Goal: Task Accomplishment & Management: Use online tool/utility

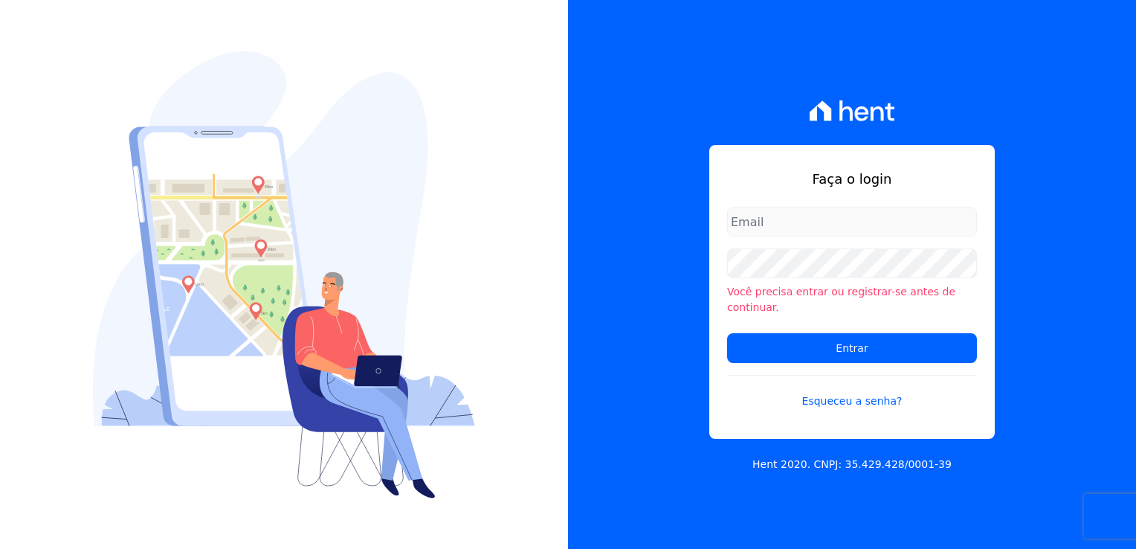
type input "[EMAIL_ADDRESS][DATE][DOMAIN_NAME]"
click at [794, 324] on form "michele.araujo@dc4.com.br Você precisa entrar ou registrar-se antes de continua…" at bounding box center [852, 317] width 250 height 220
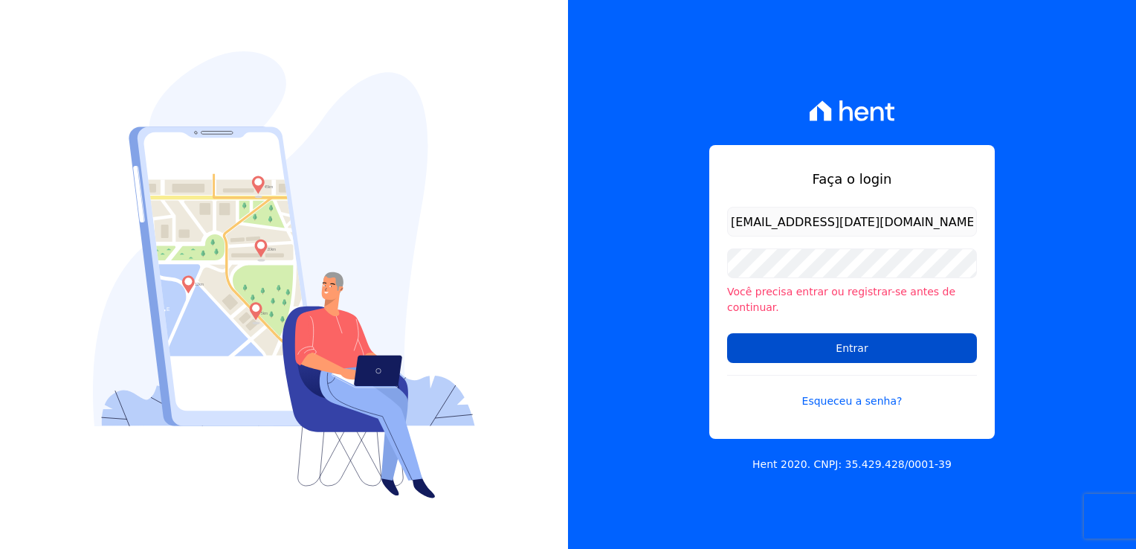
click at [797, 338] on input "Entrar" at bounding box center [852, 348] width 250 height 30
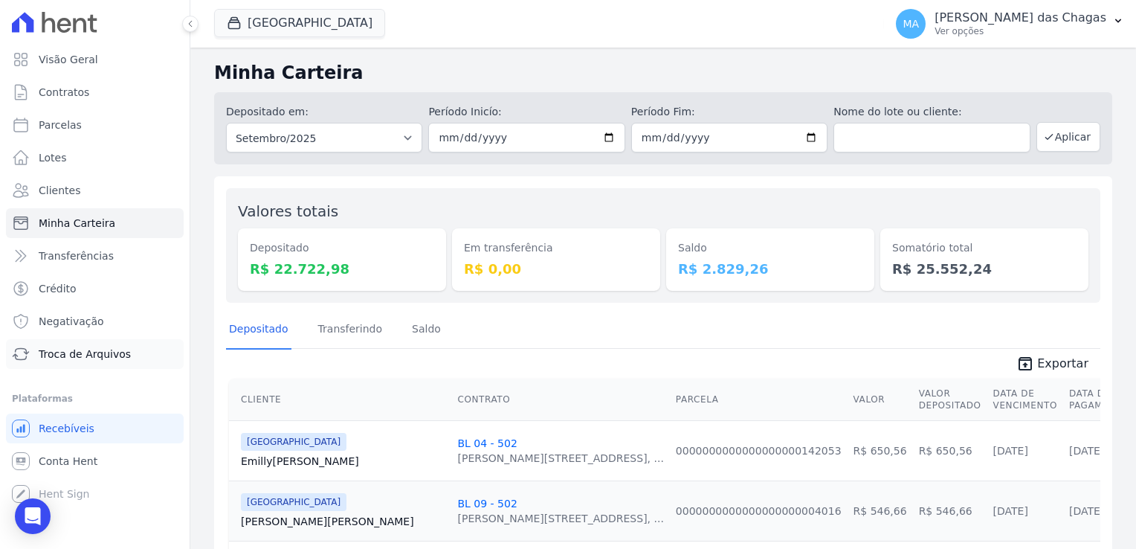
click at [117, 349] on span "Troca de Arquivos" at bounding box center [85, 353] width 92 height 15
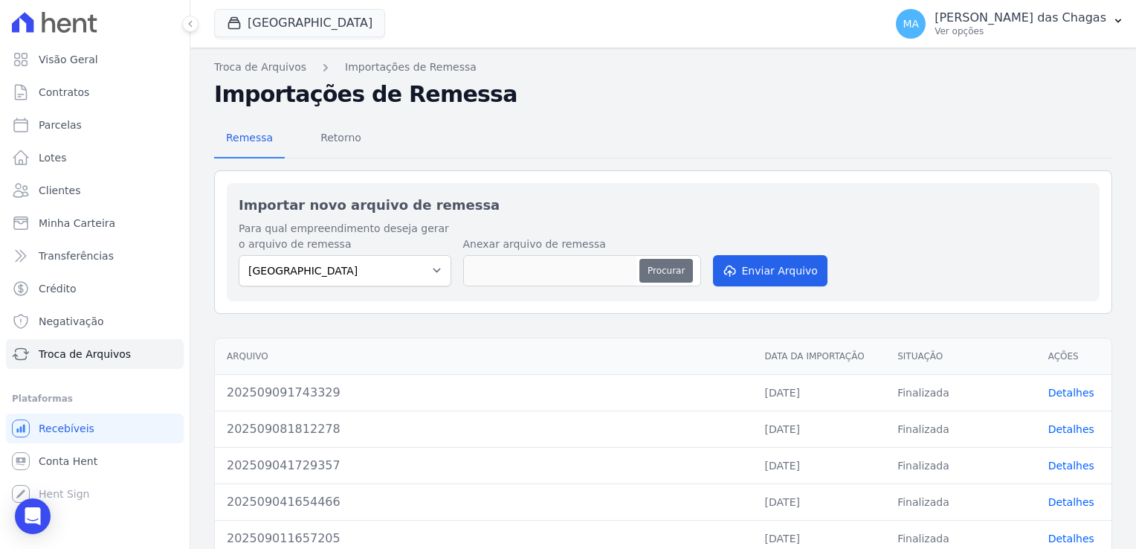
click at [661, 278] on button "Procurar" at bounding box center [666, 271] width 54 height 24
type input "2025091017374310"
click at [755, 274] on button "Enviar Arquivo" at bounding box center [770, 270] width 115 height 31
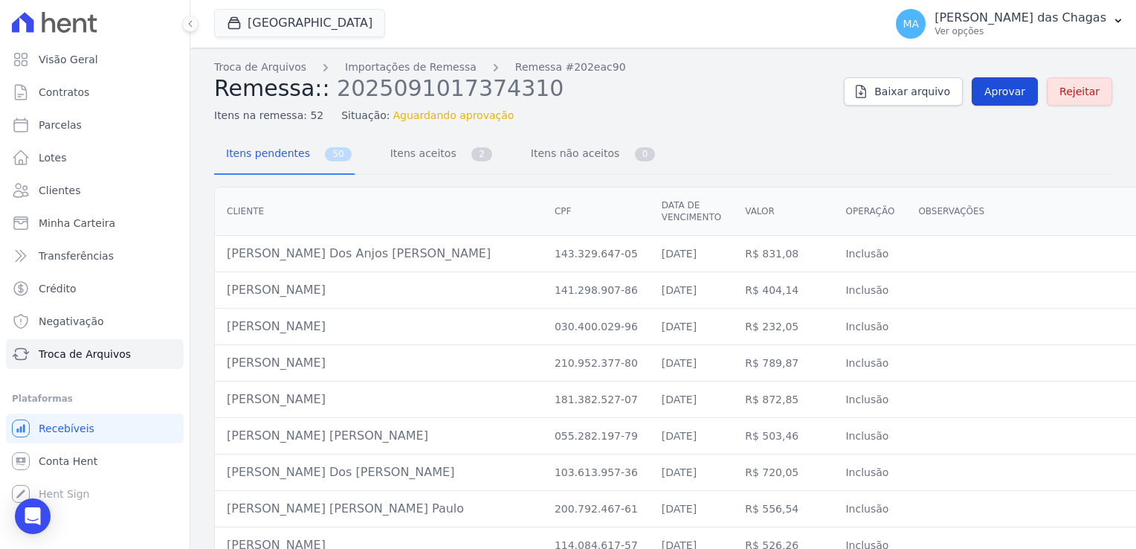
click at [1001, 94] on span "Aprovar" at bounding box center [1004, 91] width 41 height 15
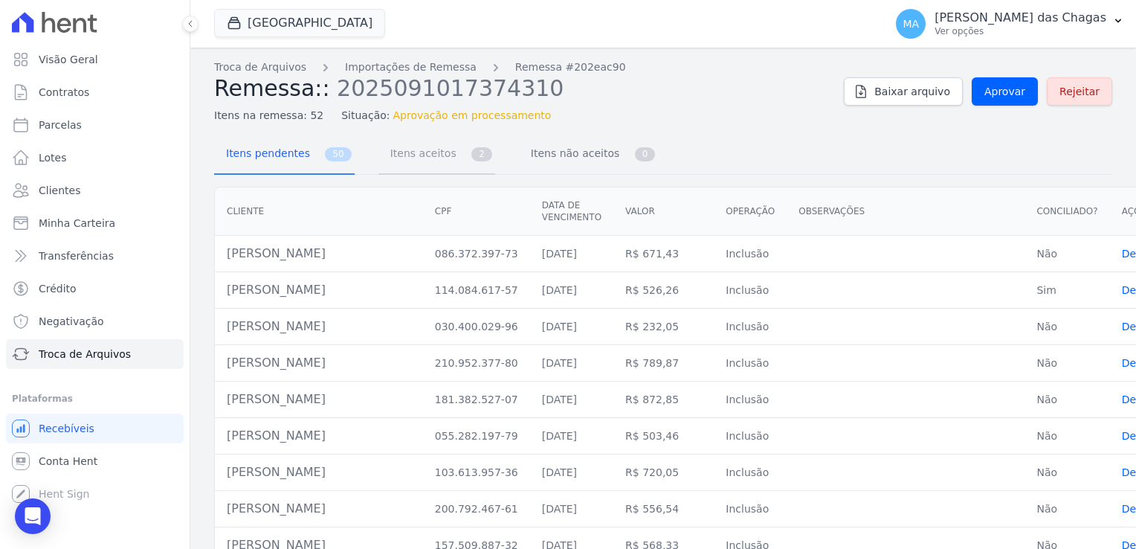
click at [436, 162] on span "Itens aceitos" at bounding box center [420, 153] width 78 height 30
click at [433, 162] on span "Itens aceitos" at bounding box center [420, 153] width 78 height 30
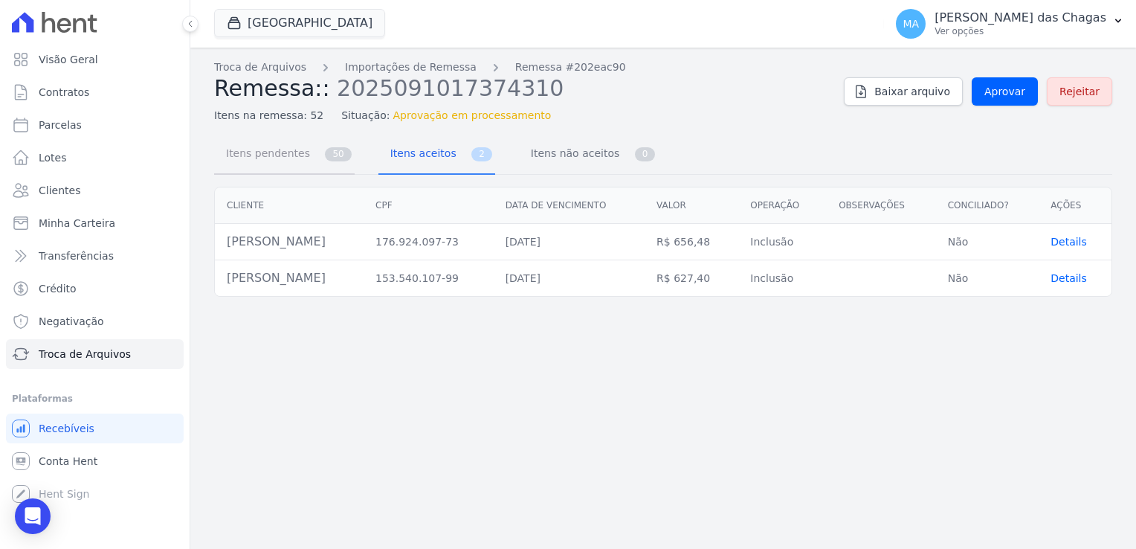
click at [272, 156] on span "Itens pendentes" at bounding box center [265, 153] width 96 height 30
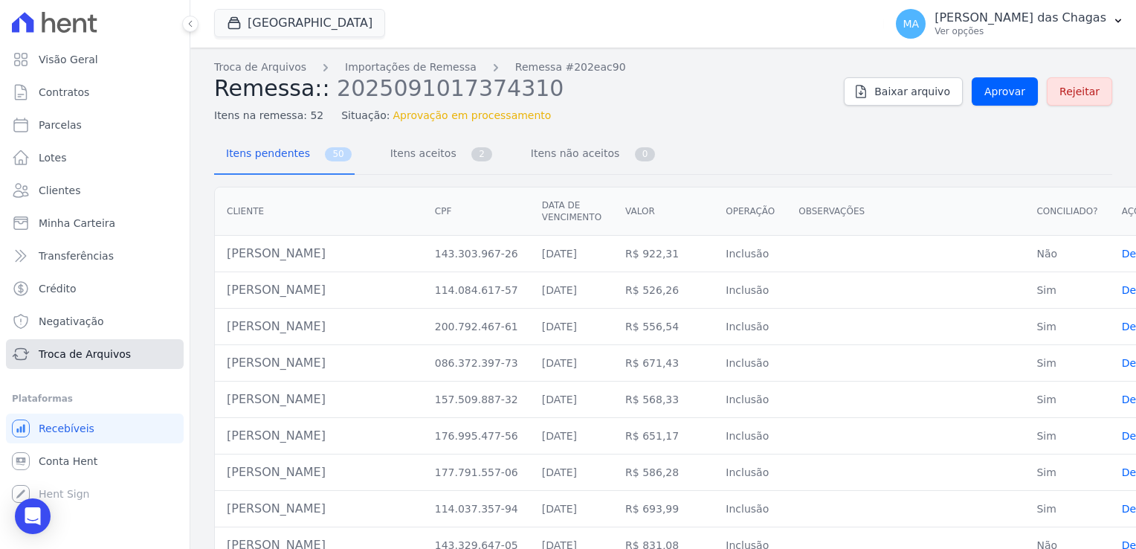
click at [93, 349] on span "Troca de Arquivos" at bounding box center [85, 353] width 92 height 15
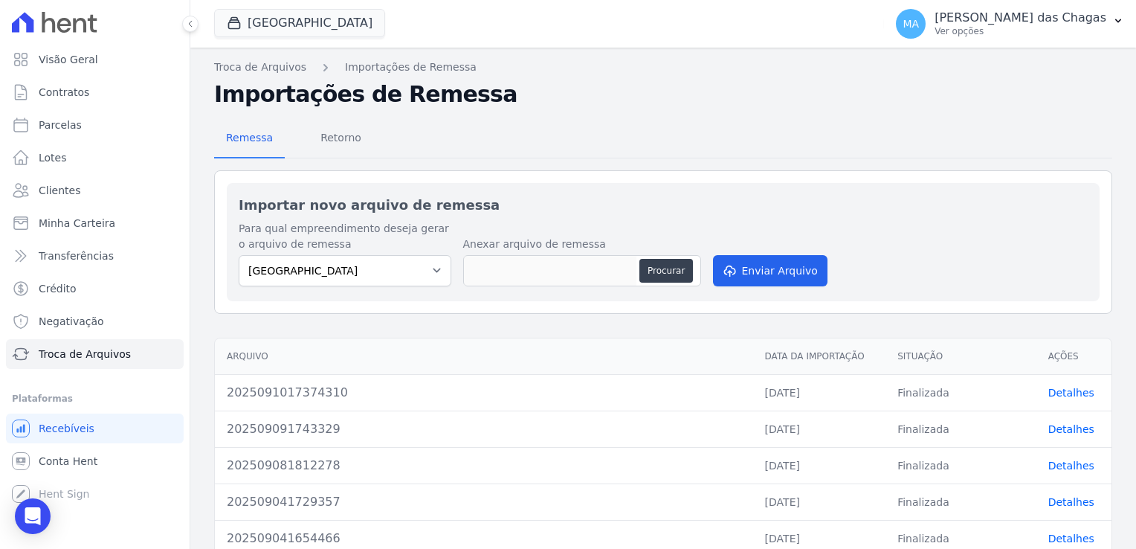
click at [1051, 393] on link "Detalhes" at bounding box center [1071, 393] width 46 height 12
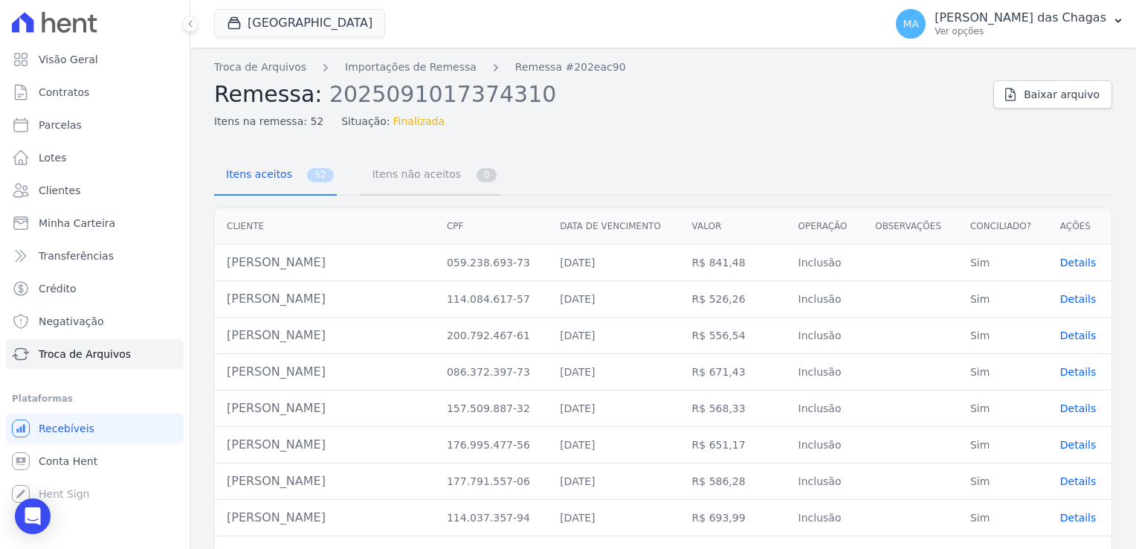
click at [384, 176] on span "Itens não aceitos" at bounding box center [414, 174] width 100 height 30
click at [107, 357] on span "Troca de Arquivos" at bounding box center [85, 353] width 92 height 15
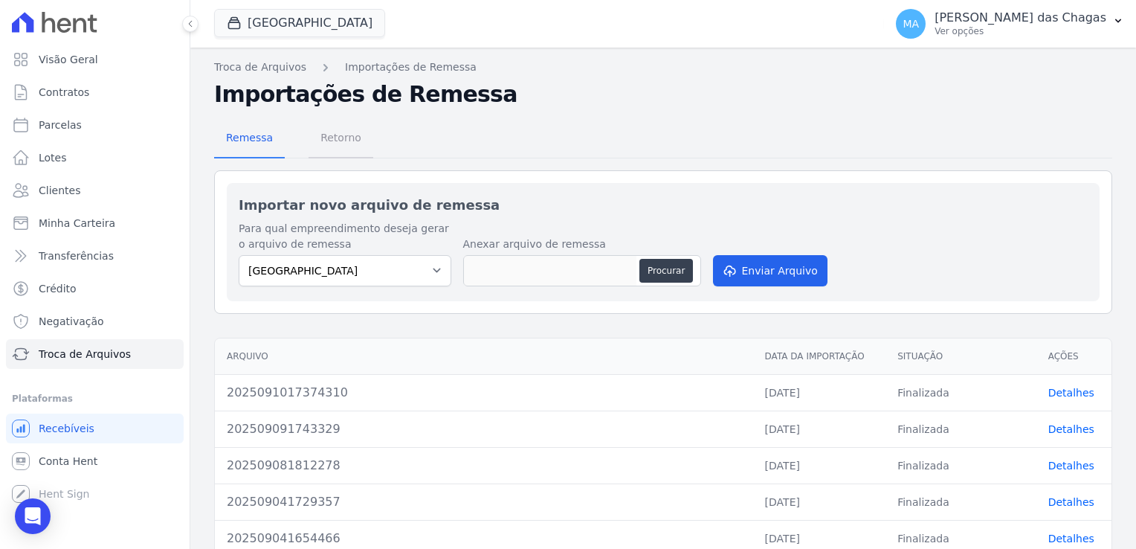
click at [320, 130] on span "Retorno" at bounding box center [341, 138] width 59 height 30
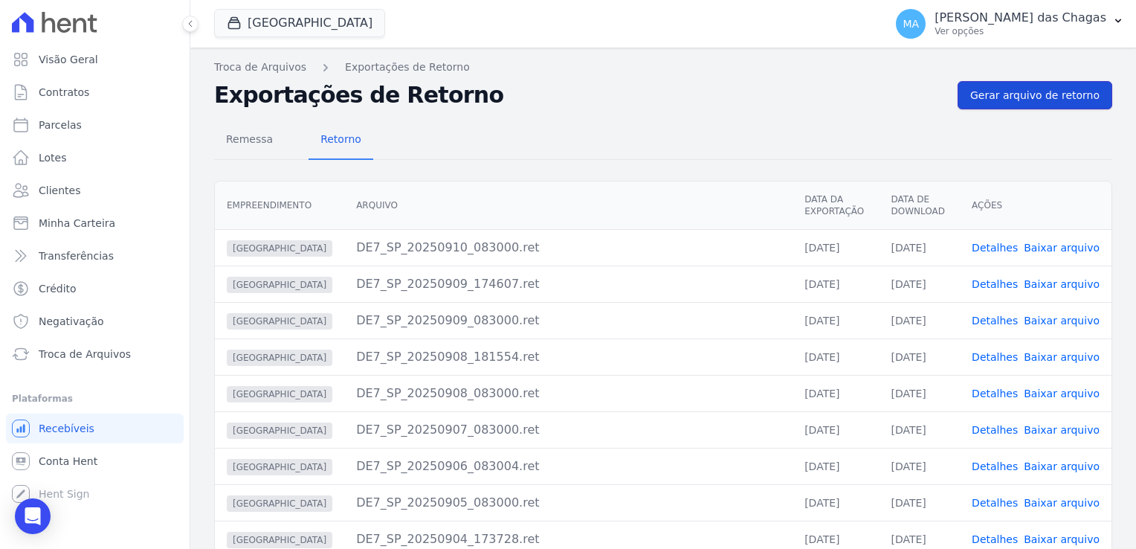
click at [1005, 89] on span "Gerar arquivo de retorno" at bounding box center [1034, 95] width 129 height 15
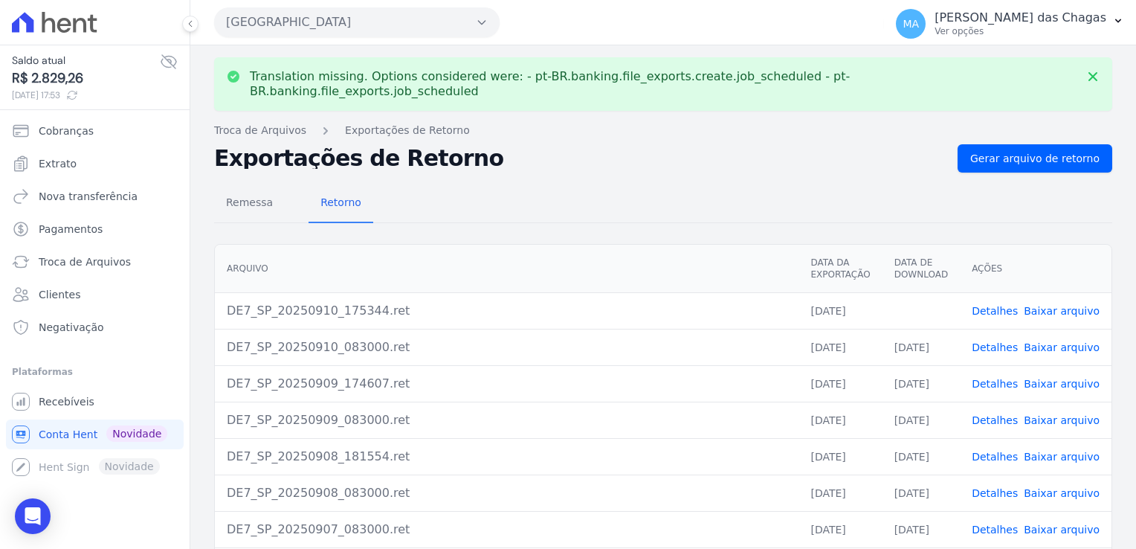
click at [1050, 305] on link "Baixar arquivo" at bounding box center [1062, 311] width 76 height 12
